Goal: Information Seeking & Learning: Check status

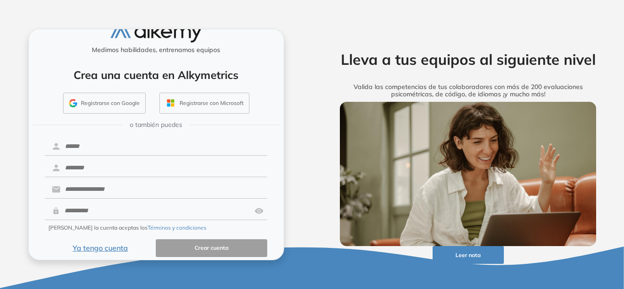
scroll to position [25, 0]
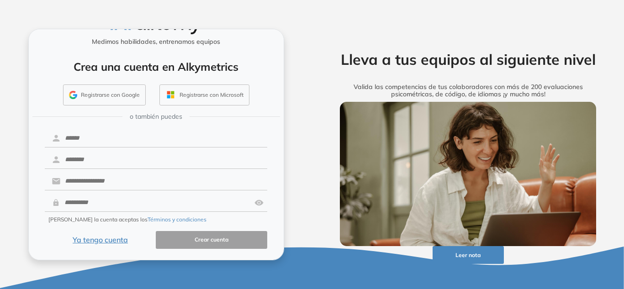
click at [111, 239] on button "Ya tengo cuenta" at bounding box center [100, 240] width 111 height 18
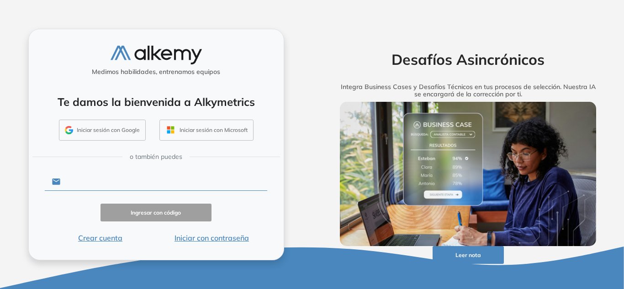
click at [159, 175] on input "text" at bounding box center [163, 181] width 207 height 17
click at [94, 182] on input "text" at bounding box center [163, 181] width 207 height 17
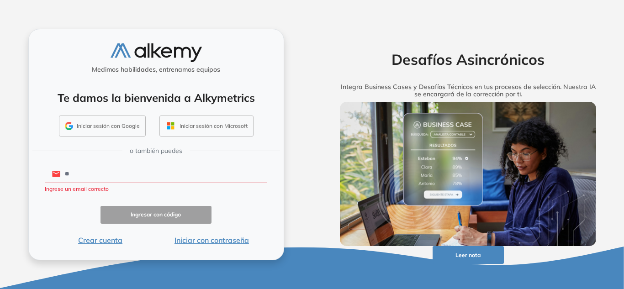
type input "**********"
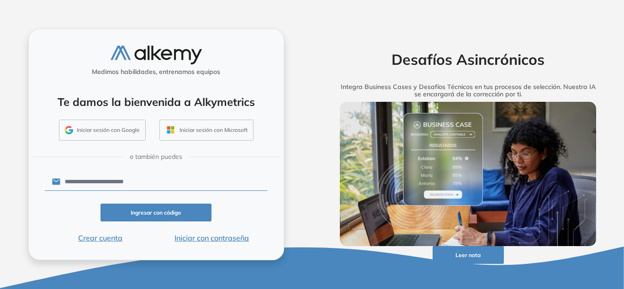
click at [205, 238] on button "Iniciar con contraseña" at bounding box center [211, 238] width 111 height 11
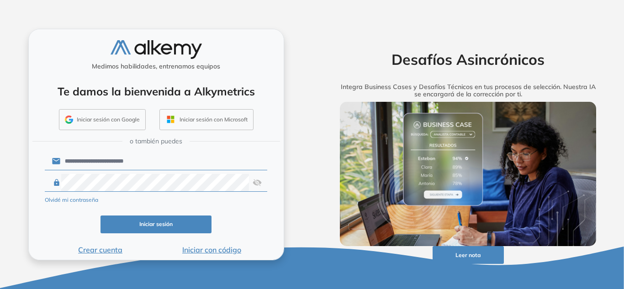
click button "Iniciar sesión" at bounding box center [155, 225] width 111 height 18
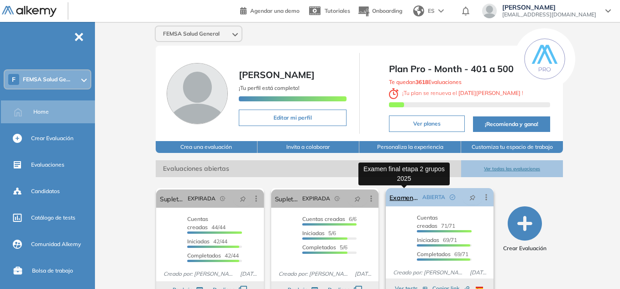
scroll to position [46, 0]
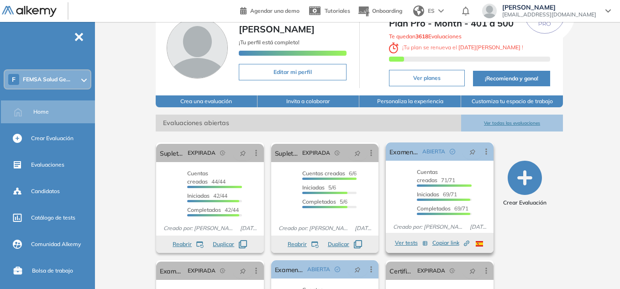
click at [480, 170] on div "Cuentas creadas 71/71 Prefiltrados 0/71 Iniciadas 69/71 Completados 69/71" at bounding box center [440, 192] width 108 height 48
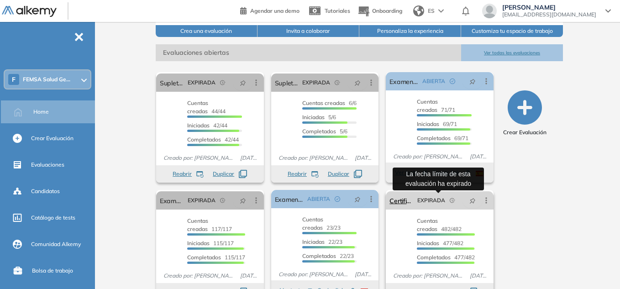
scroll to position [137, 0]
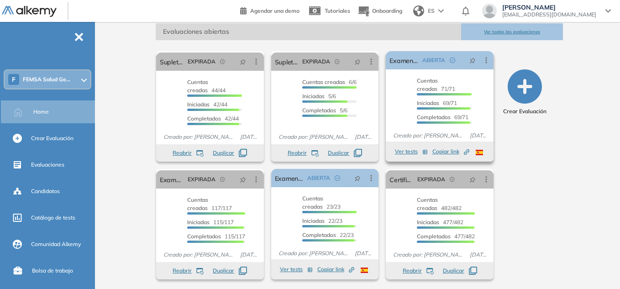
click at [480, 79] on div "Cuentas creadas 71/71 Prefiltrados 0/71 Iniciadas 69/71 Completados 69/71" at bounding box center [440, 101] width 108 height 48
click at [487, 61] on icon at bounding box center [486, 60] width 9 height 9
click at [520, 157] on div "Crear Evaluación" at bounding box center [525, 166] width 69 height 236
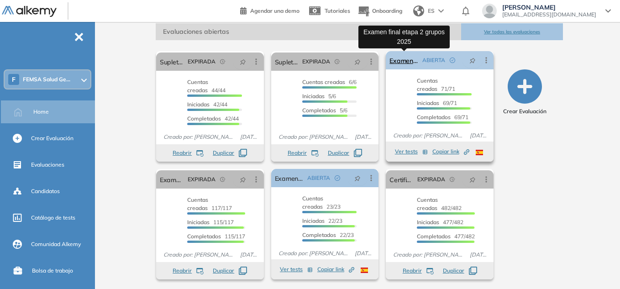
click at [407, 61] on link "Examen final etapa 2 grupos 2025" at bounding box center [404, 60] width 29 height 18
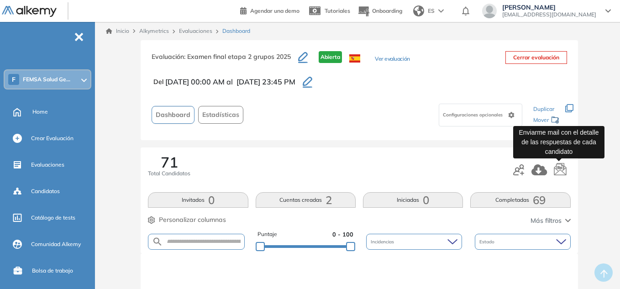
click at [560, 170] on icon "button" at bounding box center [561, 170] width 14 height 14
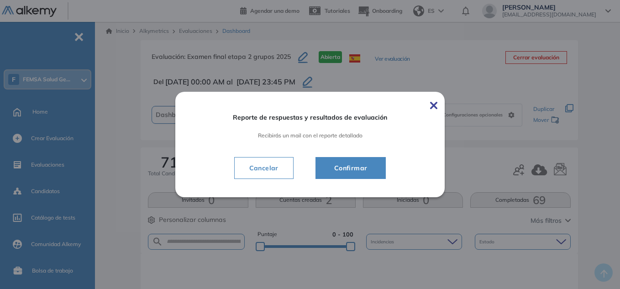
click at [347, 171] on span "Confirmar" at bounding box center [351, 168] width 48 height 11
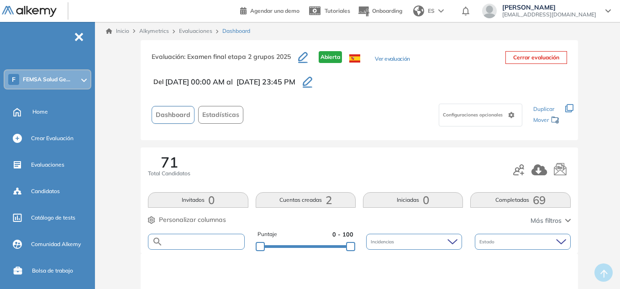
click at [201, 241] on input "text" at bounding box center [203, 241] width 81 height 7
type input "*"
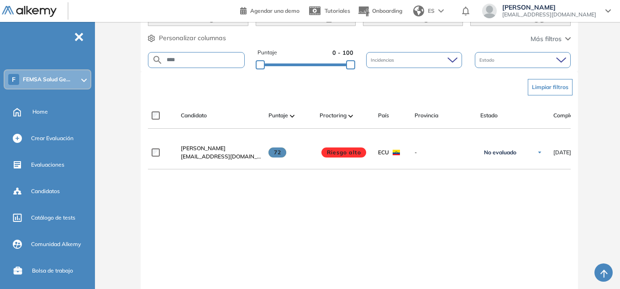
scroll to position [183, 0]
drag, startPoint x: 197, startPoint y: 57, endPoint x: 75, endPoint y: 64, distance: 121.7
click at [79, 64] on div "Perfil Todos los espacios F FEMSA Salud Ge... Home Alkymetrics Crear Evaluación…" at bounding box center [310, 82] width 620 height 530
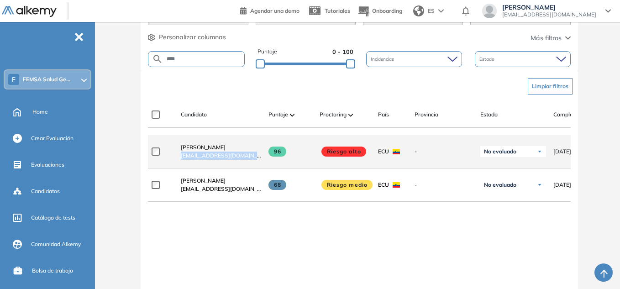
drag, startPoint x: 181, startPoint y: 162, endPoint x: 248, endPoint y: 156, distance: 67.5
click at [248, 156] on div "[PERSON_NAME] [EMAIL_ADDRESS][DOMAIN_NAME]" at bounding box center [218, 151] width 88 height 31
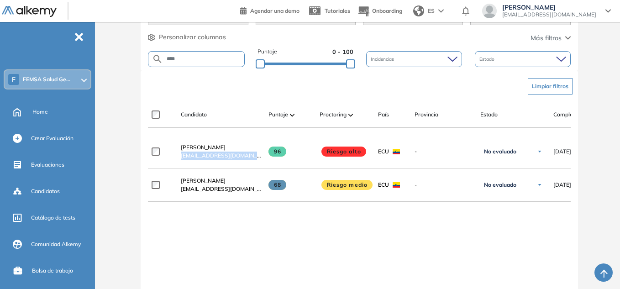
copy span "[EMAIL_ADDRESS][DOMAIN_NAME]"
drag, startPoint x: 185, startPoint y: 60, endPoint x: 156, endPoint y: 53, distance: 30.1
click at [156, 53] on form "****" at bounding box center [196, 59] width 96 height 16
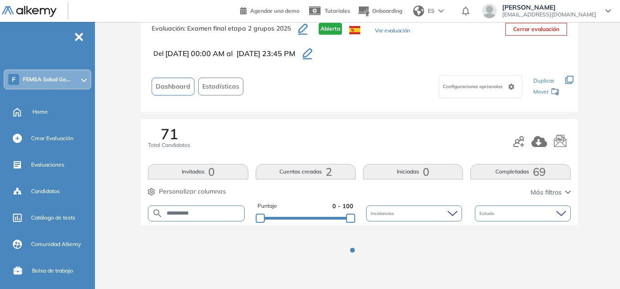
scroll to position [65, 0]
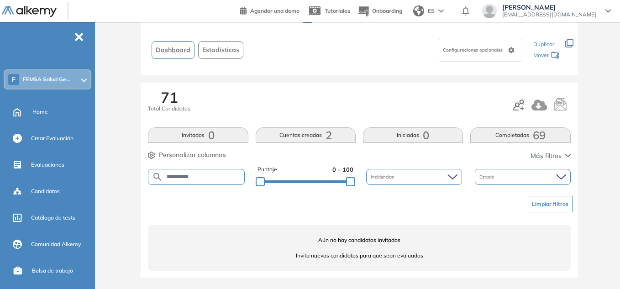
click at [220, 173] on form "**********" at bounding box center [196, 177] width 96 height 16
click at [219, 178] on input "**********" at bounding box center [203, 177] width 81 height 7
type input "*******"
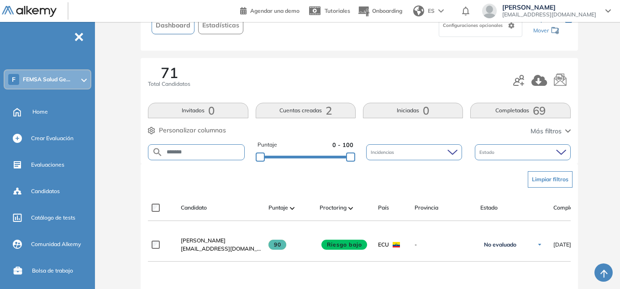
scroll to position [111, 0]
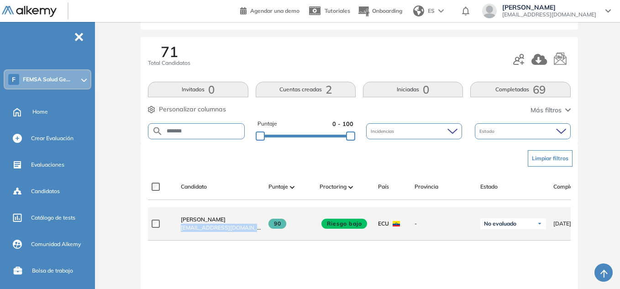
drag, startPoint x: 177, startPoint y: 234, endPoint x: 261, endPoint y: 231, distance: 83.7
click at [261, 231] on div "[PERSON_NAME] [EMAIL_ADDRESS][DOMAIN_NAME]" at bounding box center [218, 223] width 88 height 31
copy span "[EMAIL_ADDRESS][DOMAIN_NAME]"
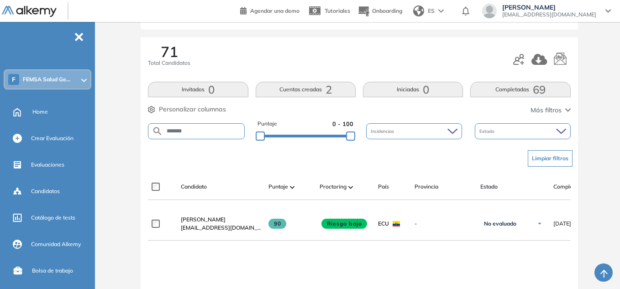
drag, startPoint x: 152, startPoint y: 120, endPoint x: 132, endPoint y: 119, distance: 19.2
click at [132, 119] on div "Evaluación : Examen final etapa 2 grupos 2025 Abierta Ver evaluación Cerrar eva…" at bounding box center [359, 175] width 514 height 490
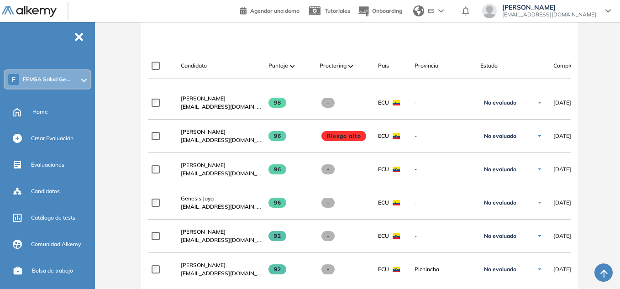
scroll to position [248, 0]
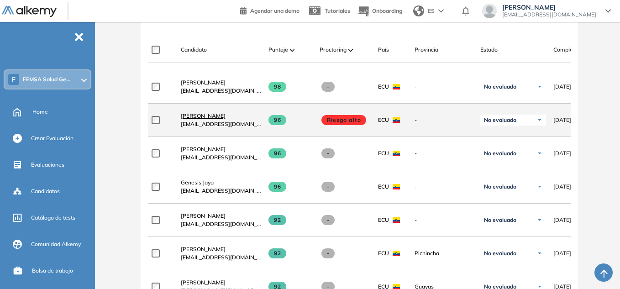
click at [191, 118] on span "[PERSON_NAME]" at bounding box center [203, 115] width 45 height 7
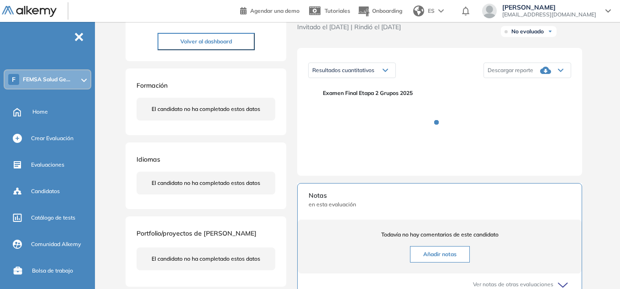
scroll to position [137, 0]
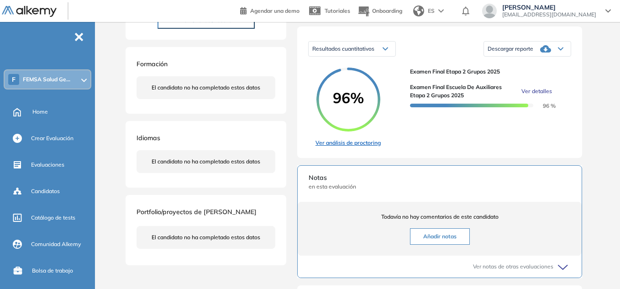
click at [350, 147] on link "Ver análisis de proctoring" at bounding box center [348, 143] width 65 height 8
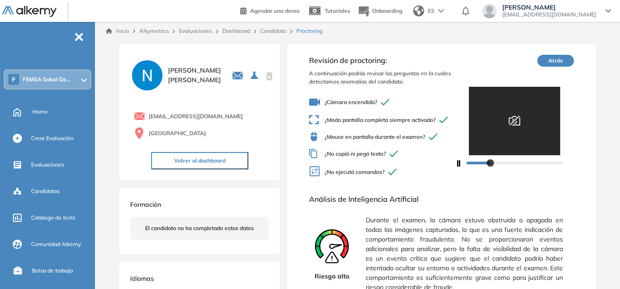
click at [238, 161] on button "Volver al dashboard" at bounding box center [199, 160] width 97 height 17
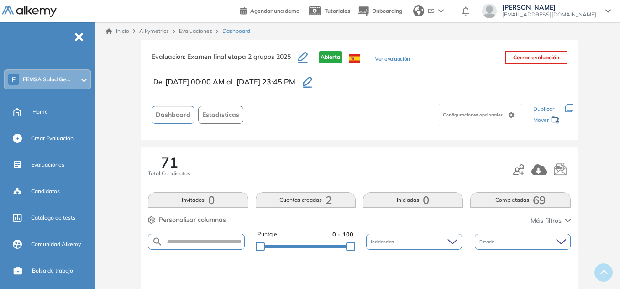
click at [215, 246] on form at bounding box center [196, 242] width 96 height 16
click at [211, 239] on input "text" at bounding box center [203, 241] width 81 height 7
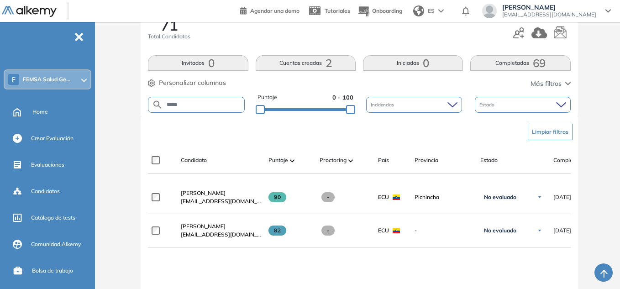
drag, startPoint x: 201, startPoint y: 102, endPoint x: 69, endPoint y: 98, distance: 132.1
click at [71, 98] on div "Perfil Todos los espacios F FEMSA Salud Ge... Home Alkymetrics Crear Evaluación…" at bounding box center [310, 145] width 620 height 564
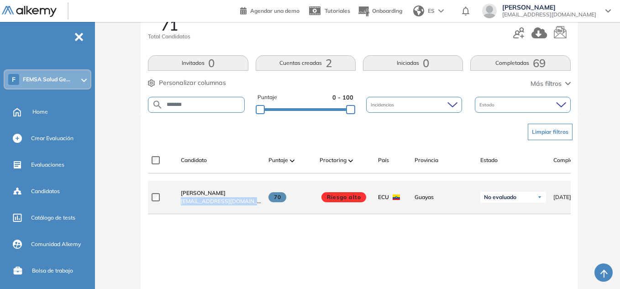
drag, startPoint x: 176, startPoint y: 207, endPoint x: 257, endPoint y: 204, distance: 80.9
click at [257, 204] on div "[PERSON_NAME] [EMAIL_ADDRESS][DOMAIN_NAME]" at bounding box center [218, 197] width 88 height 31
copy span "[EMAIL_ADDRESS][DOMAIN_NAME]"
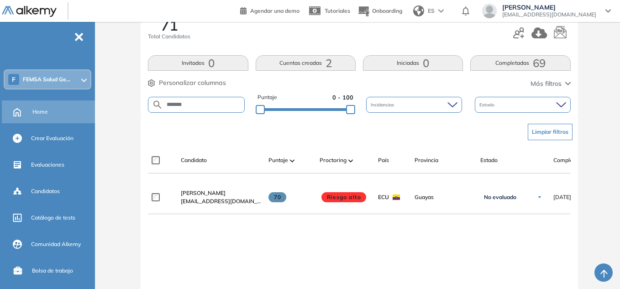
drag, startPoint x: 196, startPoint y: 103, endPoint x: 27, endPoint y: 106, distance: 169.0
click at [27, 105] on div "Perfil Todos los espacios F FEMSA Salud Ge... Home Alkymetrics Crear Evaluación…" at bounding box center [310, 128] width 620 height 530
type input "*"
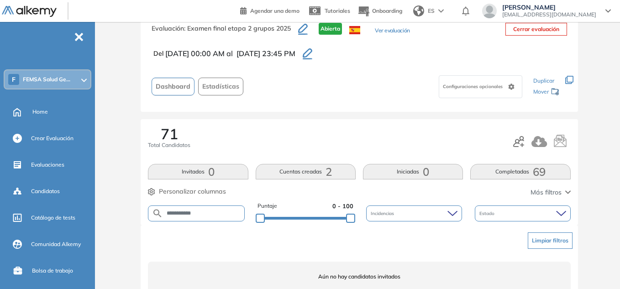
scroll to position [65, 0]
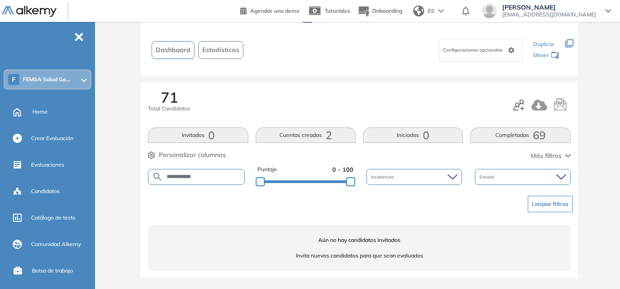
click at [220, 175] on input "**********" at bounding box center [203, 177] width 81 height 7
drag, startPoint x: 201, startPoint y: 175, endPoint x: 25, endPoint y: 175, distance: 176.8
click at [25, 175] on div "Perfil Todos los espacios F FEMSA Salud Ge... Home Alkymetrics Crear Evaluación…" at bounding box center [310, 112] width 620 height 354
drag, startPoint x: 186, startPoint y: 174, endPoint x: 42, endPoint y: 171, distance: 144.8
click at [42, 171] on div "Perfil Todos los espacios F FEMSA Salud Ge... Home Alkymetrics Crear Evaluación…" at bounding box center [310, 112] width 620 height 354
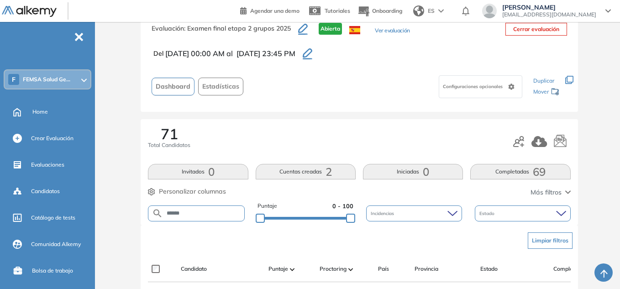
scroll to position [137, 0]
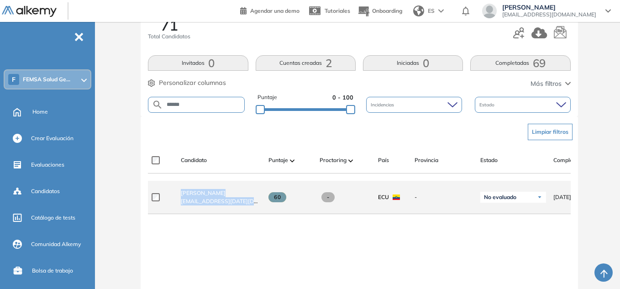
drag, startPoint x: 173, startPoint y: 207, endPoint x: 252, endPoint y: 206, distance: 79.0
click at [252, 206] on div "**********" at bounding box center [455, 197] width 614 height 33
click at [253, 211] on div "[PERSON_NAME] [EMAIL_ADDRESS][DATE][DOMAIN_NAME]" at bounding box center [218, 197] width 88 height 31
drag, startPoint x: 180, startPoint y: 205, endPoint x: 254, endPoint y: 207, distance: 73.6
click at [254, 207] on div "[PERSON_NAME] [EMAIL_ADDRESS][DATE][DOMAIN_NAME]" at bounding box center [218, 197] width 88 height 31
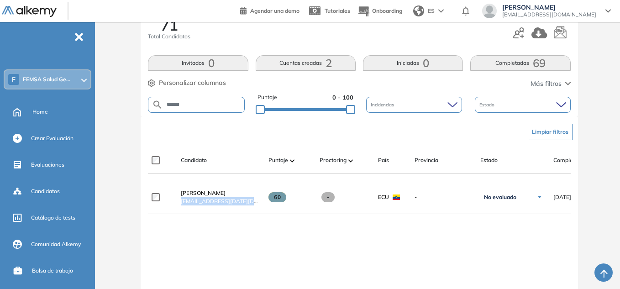
copy span "[EMAIL_ADDRESS][DATE][DOMAIN_NAME]"
drag, startPoint x: 191, startPoint y: 106, endPoint x: 100, endPoint y: 95, distance: 91.0
click at [100, 95] on div "Evaluación : Examen final etapa 2 grupos 2025 Abierta Ver evaluación Cerrar eva…" at bounding box center [360, 148] width 522 height 490
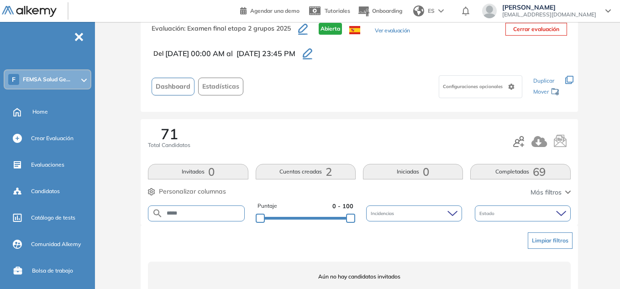
scroll to position [65, 0]
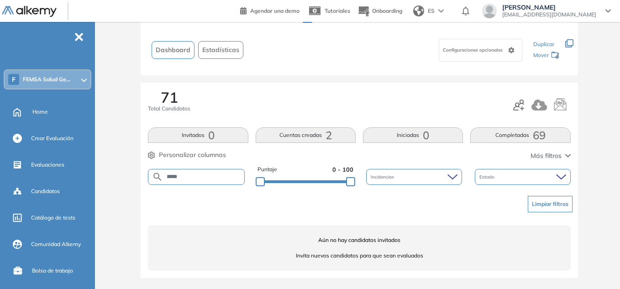
drag, startPoint x: 148, startPoint y: 173, endPoint x: 101, endPoint y: 172, distance: 47.1
click at [103, 172] on div "Evaluación : Examen final etapa 2 grupos 2025 Abierta Ver evaluación Cerrar eva…" at bounding box center [359, 132] width 514 height 314
drag, startPoint x: 192, startPoint y: 176, endPoint x: 104, endPoint y: 169, distance: 89.0
click at [106, 169] on div "Evaluación : Examen final etapa 2 grupos 2025 Abierta Ver evaluación Cerrar eva…" at bounding box center [359, 132] width 514 height 314
drag, startPoint x: 46, startPoint y: 153, endPoint x: 0, endPoint y: 148, distance: 46.0
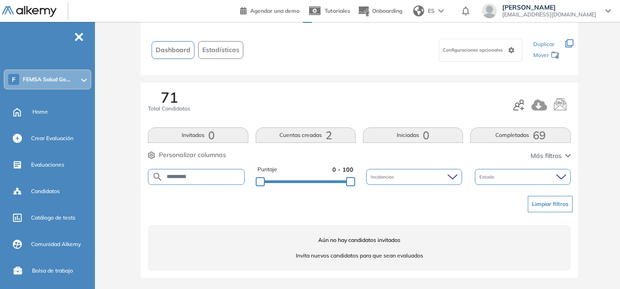
click at [0, 148] on div "Perfil Todos los espacios F FEMSA Salud Ge... Home Alkymetrics Crear Evaluación…" at bounding box center [310, 112] width 620 height 354
type input "******"
drag, startPoint x: 190, startPoint y: 175, endPoint x: 134, endPoint y: 165, distance: 57.2
click at [134, 165] on div "Evaluación : Examen final etapa 2 grupos 2025 Abierta Ver evaluación Cerrar eva…" at bounding box center [359, 132] width 514 height 314
